Goal: Communication & Community: Ask a question

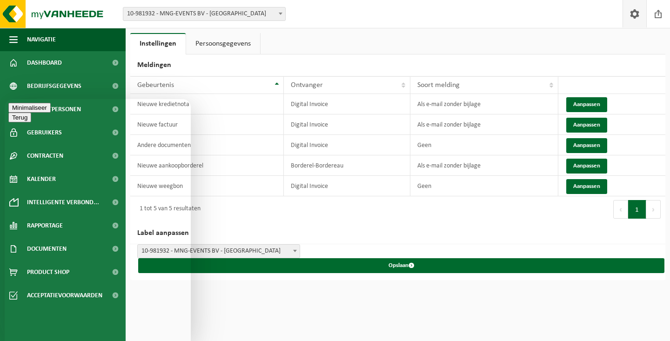
click at [51, 122] on button "Minimaliseer" at bounding box center [29, 127] width 42 height 10
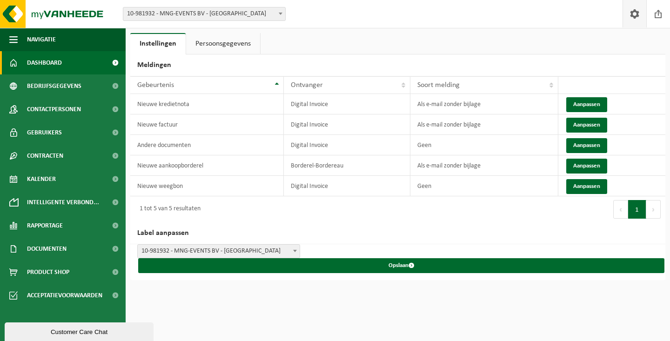
click at [89, 61] on link "Dashboard" at bounding box center [63, 62] width 126 height 23
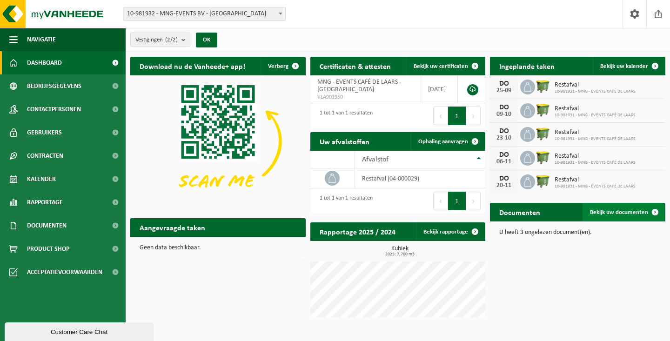
click at [630, 213] on span "Bekijk uw documenten" at bounding box center [619, 212] width 58 height 6
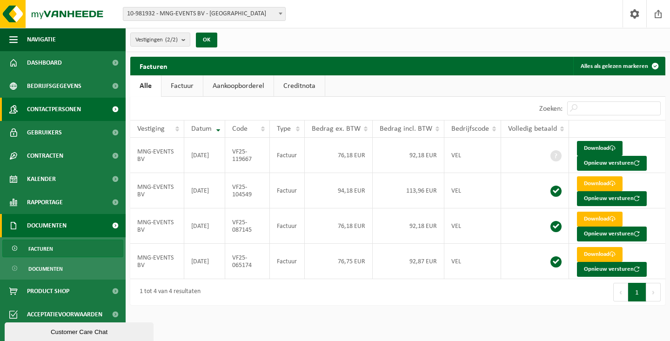
click at [96, 110] on link "Contactpersonen" at bounding box center [63, 109] width 126 height 23
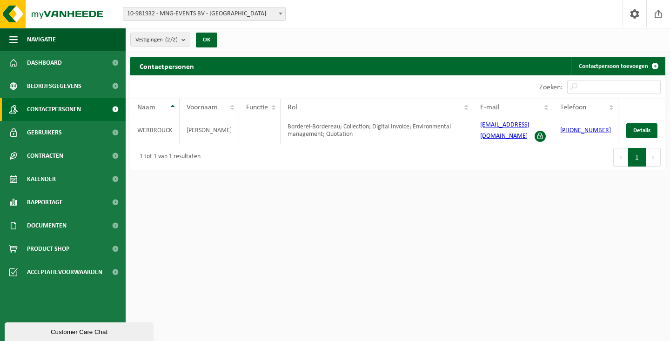
click at [108, 329] on div "Customer Care Chat" at bounding box center [79, 331] width 135 height 7
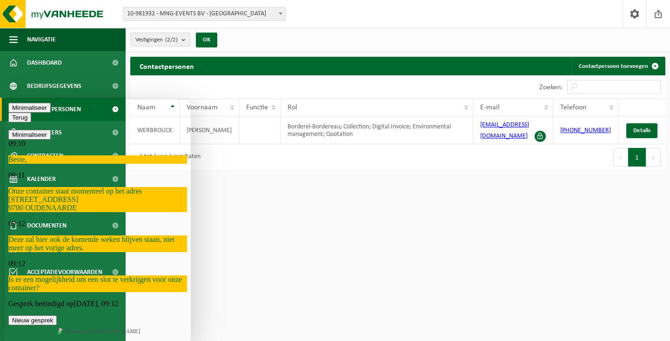
click at [57, 315] on button "Nieuw gesprek" at bounding box center [32, 320] width 48 height 10
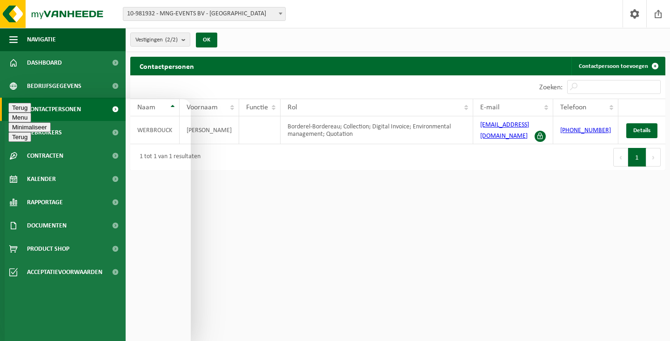
click at [31, 113] on button "Menu" at bounding box center [19, 118] width 23 height 10
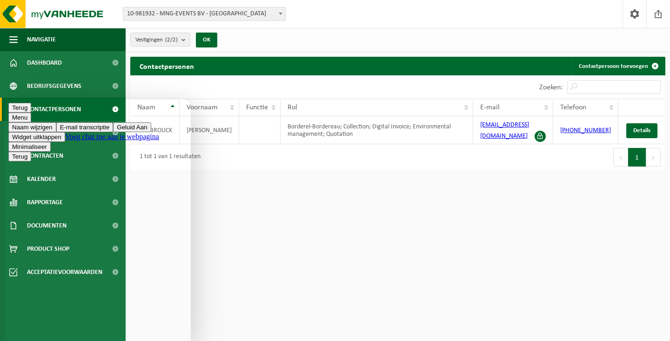
click at [18, 112] on button "Terug" at bounding box center [19, 108] width 23 height 10
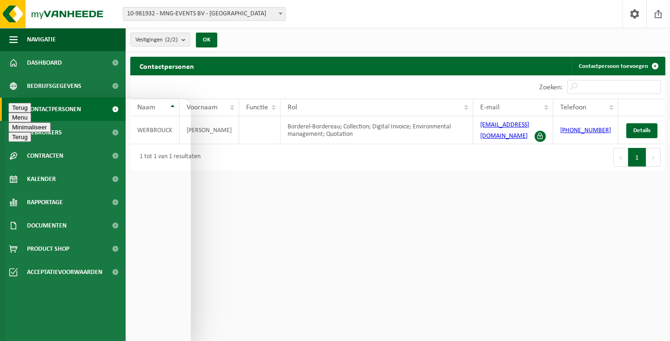
click at [23, 113] on button "Terug" at bounding box center [19, 108] width 23 height 10
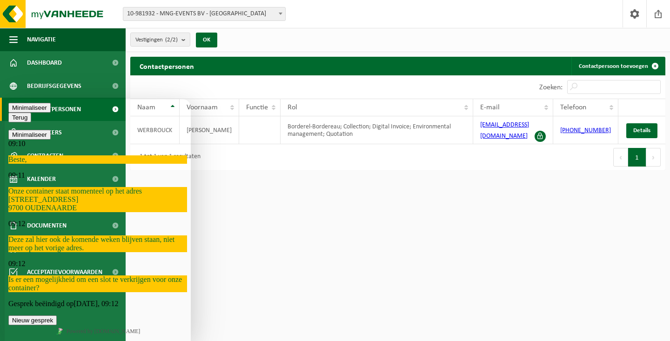
click at [12, 114] on icon "button" at bounding box center [12, 117] width 0 height 7
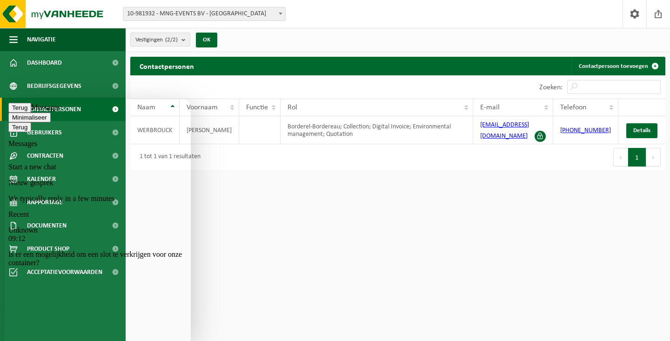
click at [51, 113] on button "Minimaliseer" at bounding box center [29, 118] width 42 height 10
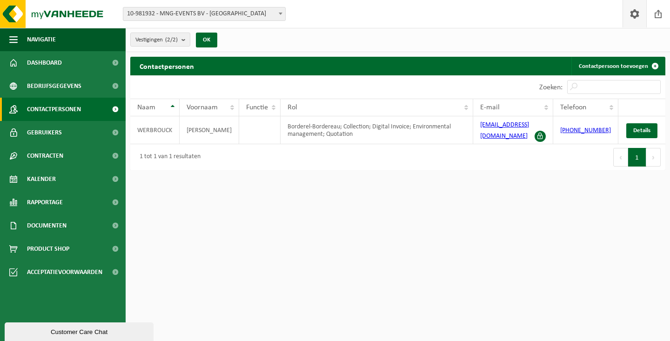
click at [634, 18] on span at bounding box center [634, 13] width 14 height 27
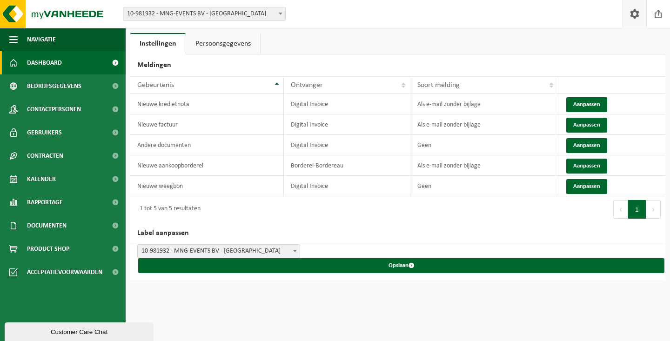
click at [51, 60] on span "Dashboard" at bounding box center [44, 62] width 35 height 23
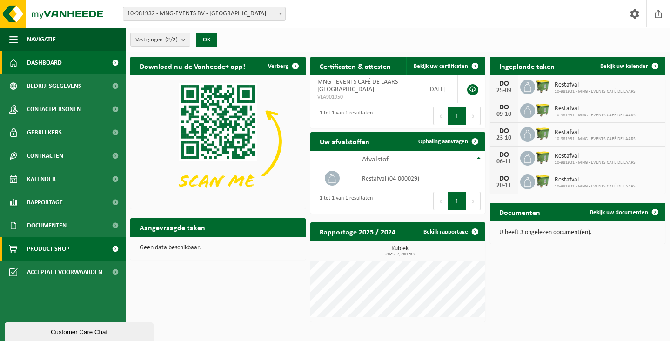
click at [74, 252] on link "Product Shop" at bounding box center [63, 248] width 126 height 23
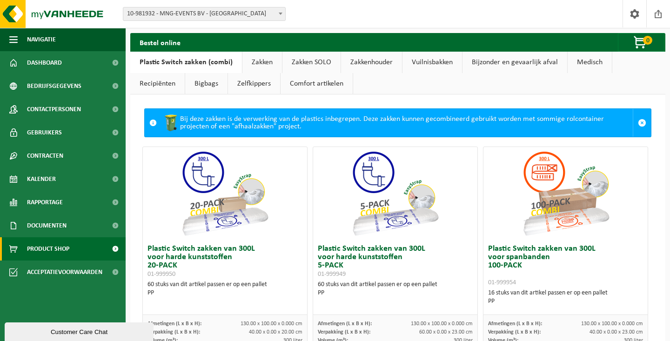
click at [442, 62] on link "Vuilnisbakken" at bounding box center [432, 62] width 60 height 21
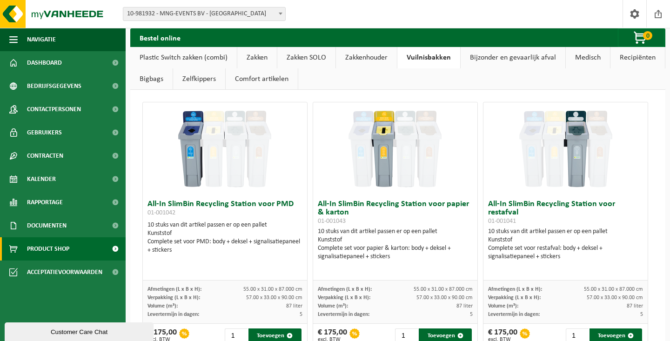
scroll to position [2, 0]
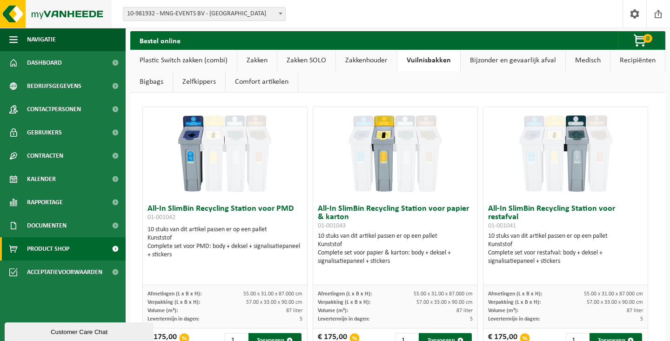
click at [16, 17] on img at bounding box center [56, 14] width 112 height 28
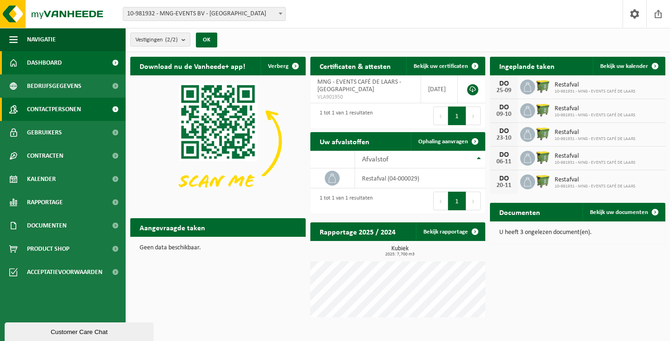
click at [67, 107] on span "Contactpersonen" at bounding box center [54, 109] width 54 height 23
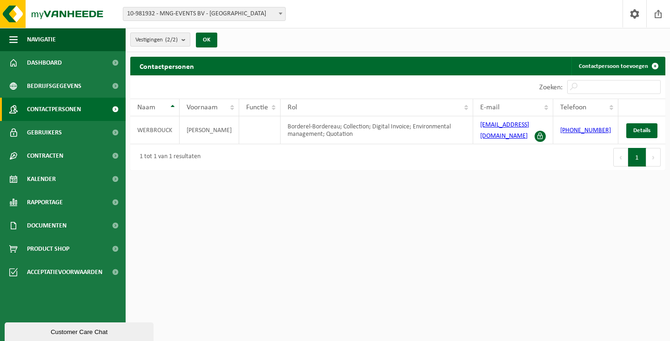
click at [189, 40] on b "submit" at bounding box center [185, 39] width 8 height 13
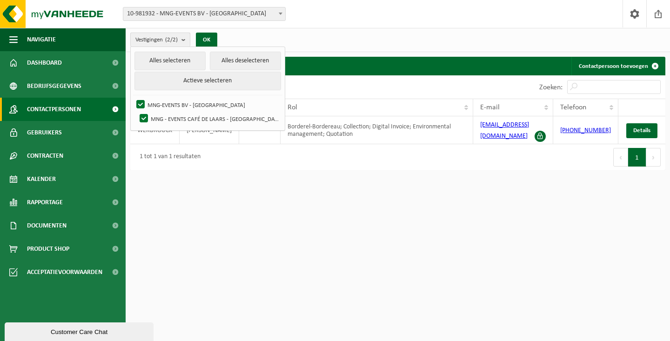
click at [186, 39] on b "submit" at bounding box center [185, 39] width 8 height 13
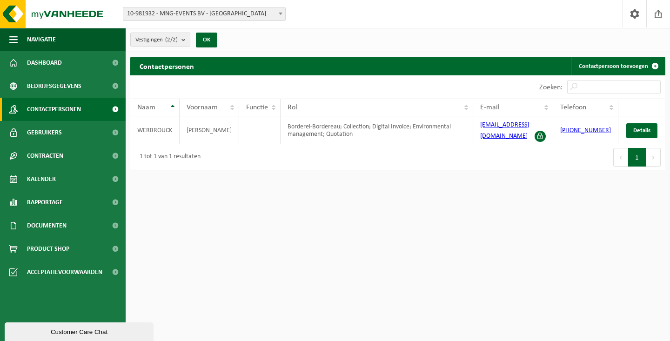
click at [186, 39] on b "submit" at bounding box center [185, 39] width 8 height 13
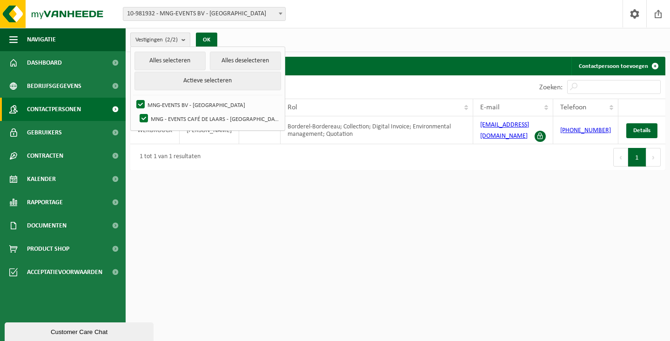
click at [186, 39] on b "submit" at bounding box center [185, 39] width 8 height 13
